Goal: Navigation & Orientation: Find specific page/section

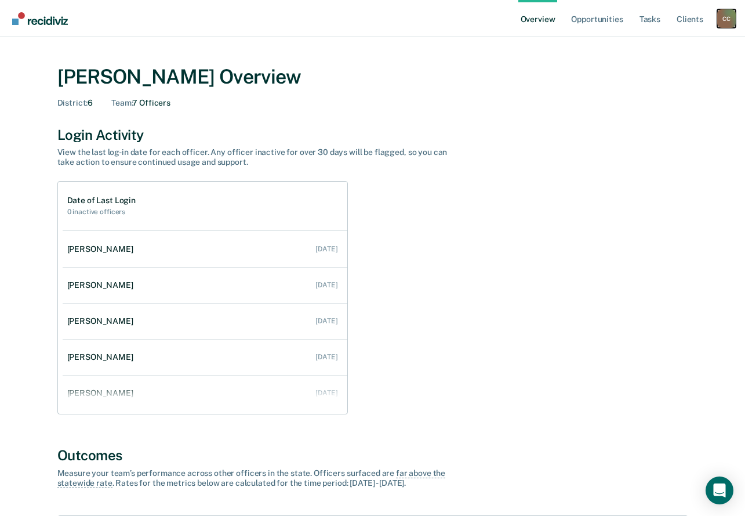
click at [733, 21] on div "C C" at bounding box center [726, 18] width 19 height 19
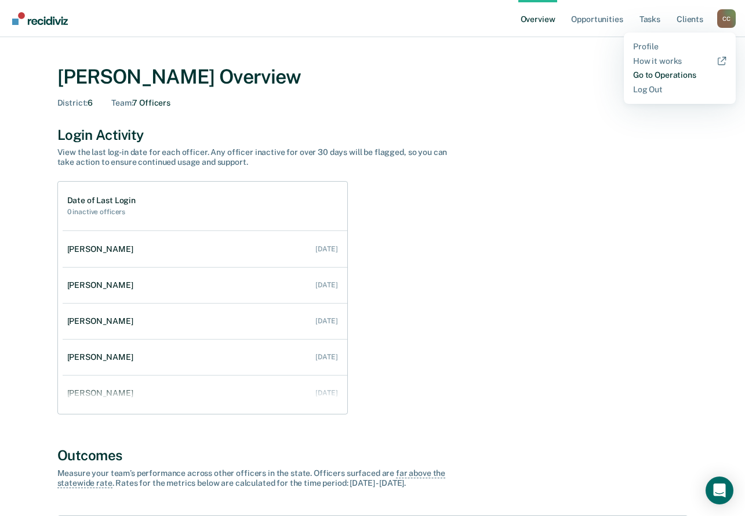
click at [650, 74] on link "Go to Operations" at bounding box center [679, 75] width 93 height 10
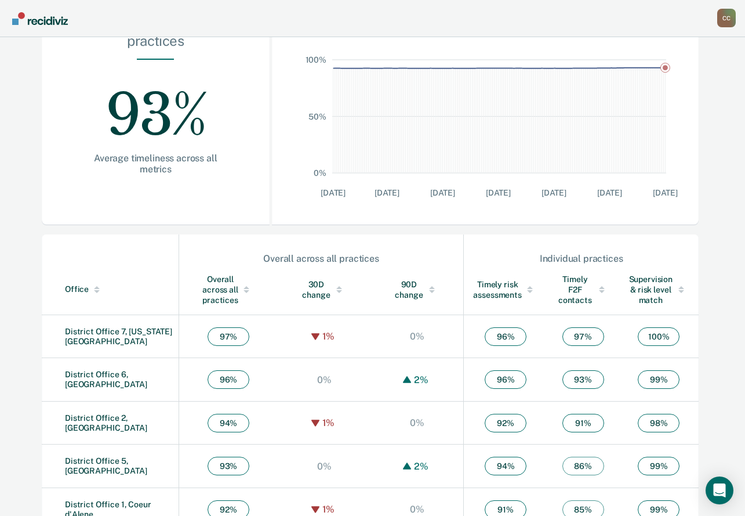
scroll to position [290, 0]
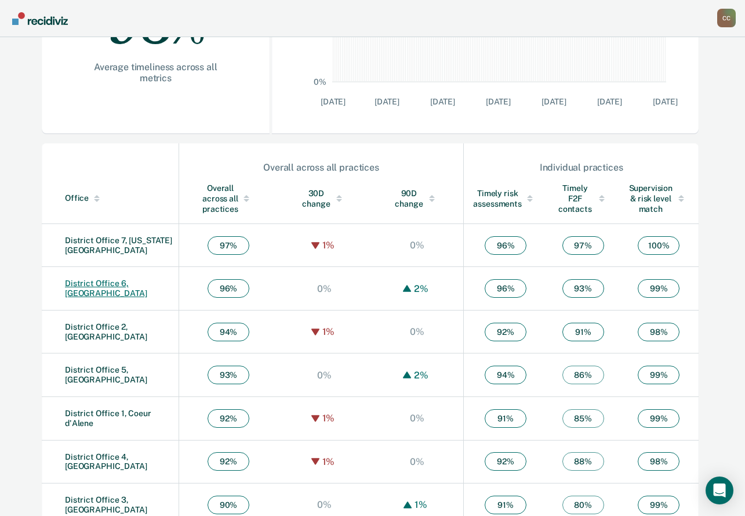
click at [90, 285] on link "District Office 6, [GEOGRAPHIC_DATA]" at bounding box center [106, 287] width 82 height 19
